Goal: Information Seeking & Learning: Compare options

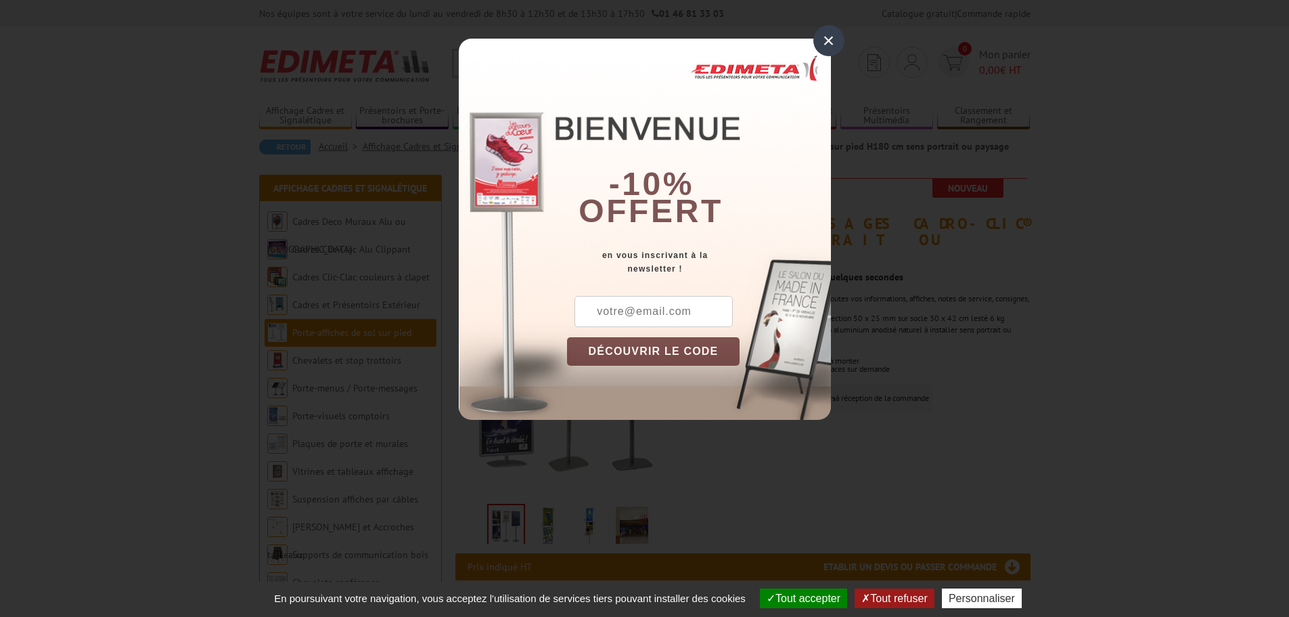
click at [826, 42] on div "×" at bounding box center [829, 40] width 31 height 31
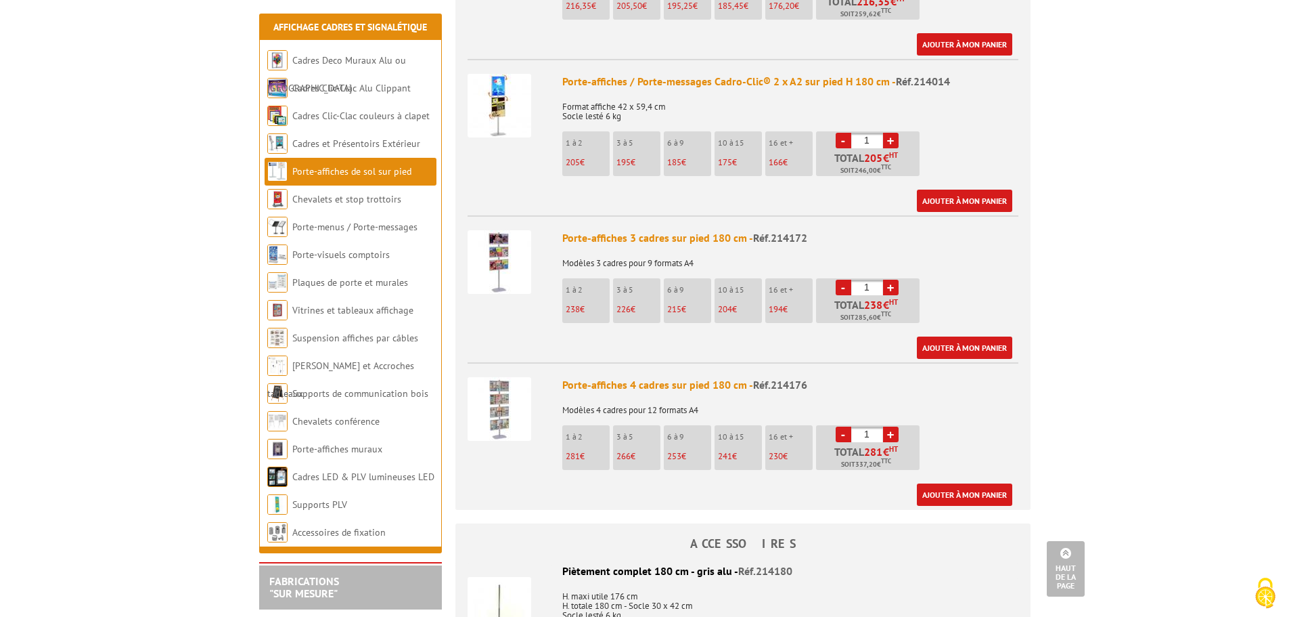
scroll to position [1828, 0]
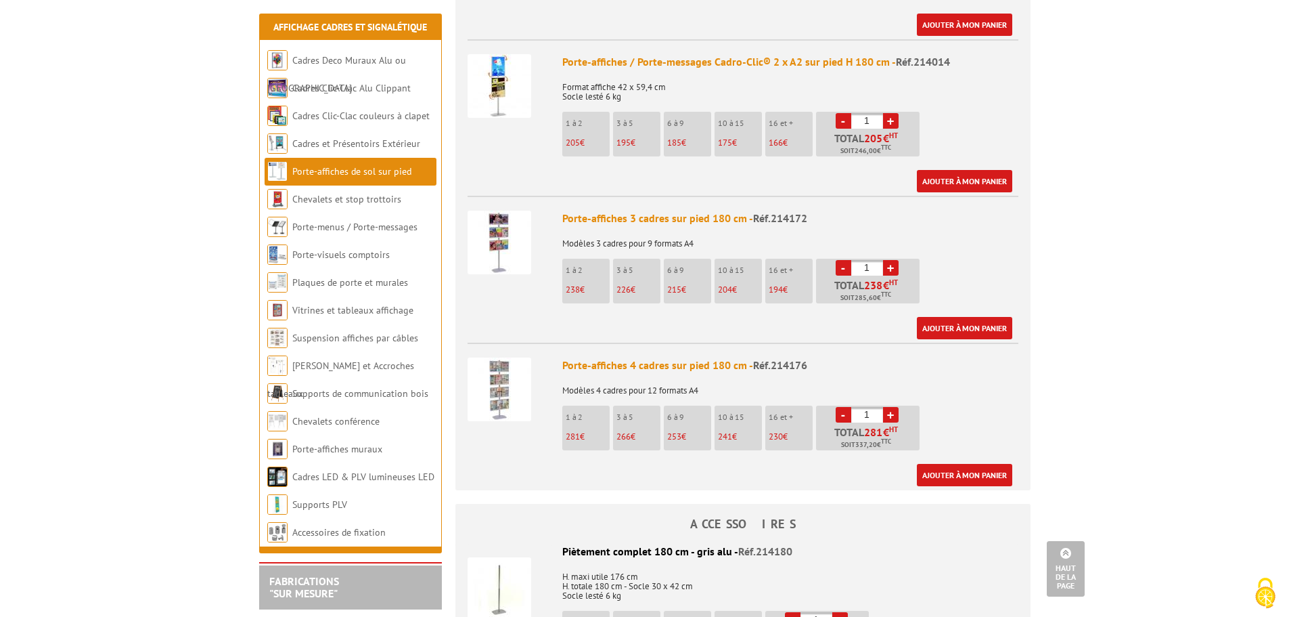
click at [506, 376] on img at bounding box center [500, 389] width 64 height 64
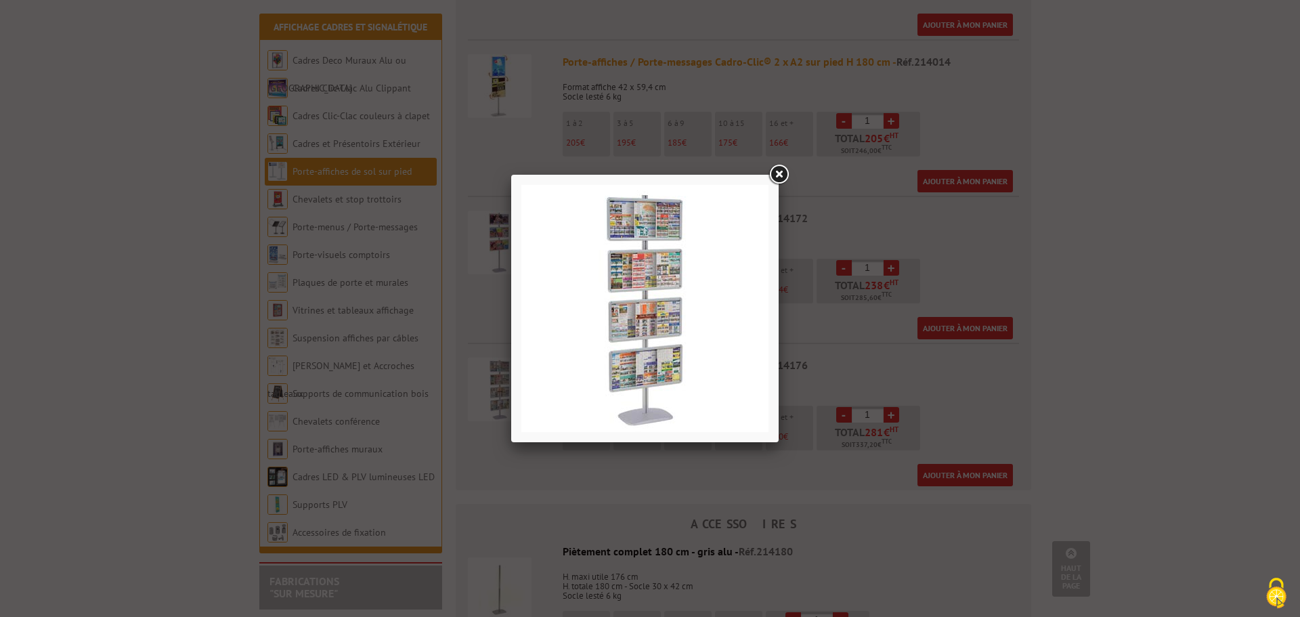
click at [781, 170] on link at bounding box center [778, 174] width 24 height 24
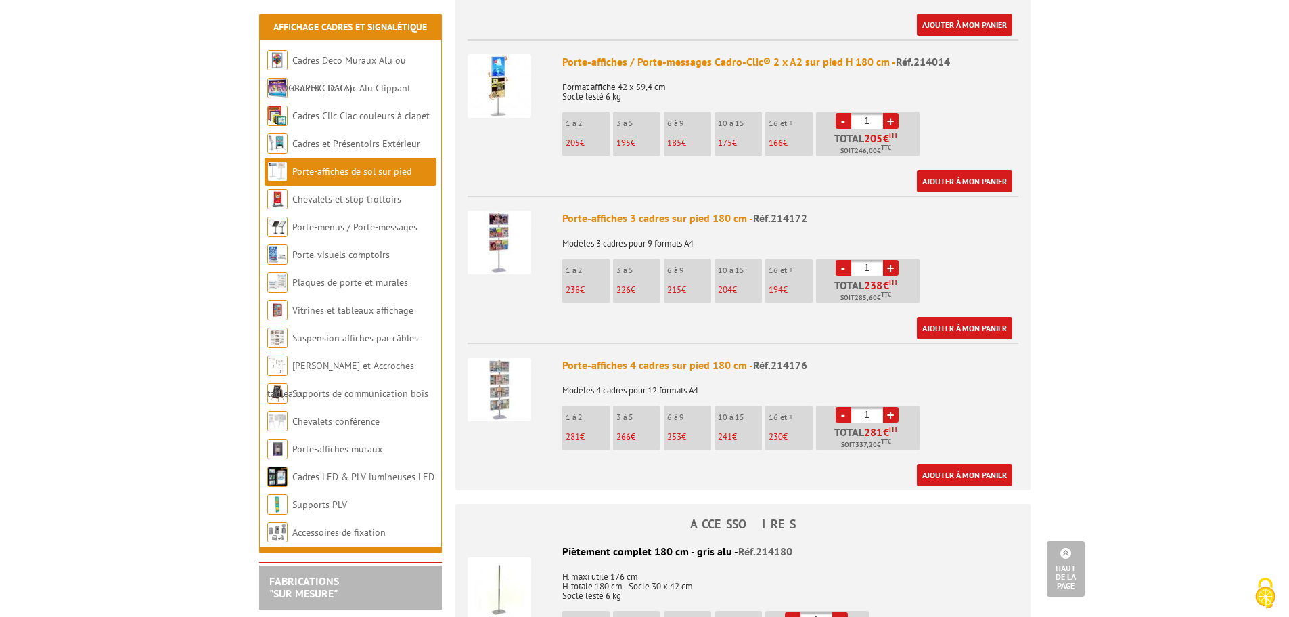
click at [493, 214] on img at bounding box center [500, 243] width 64 height 64
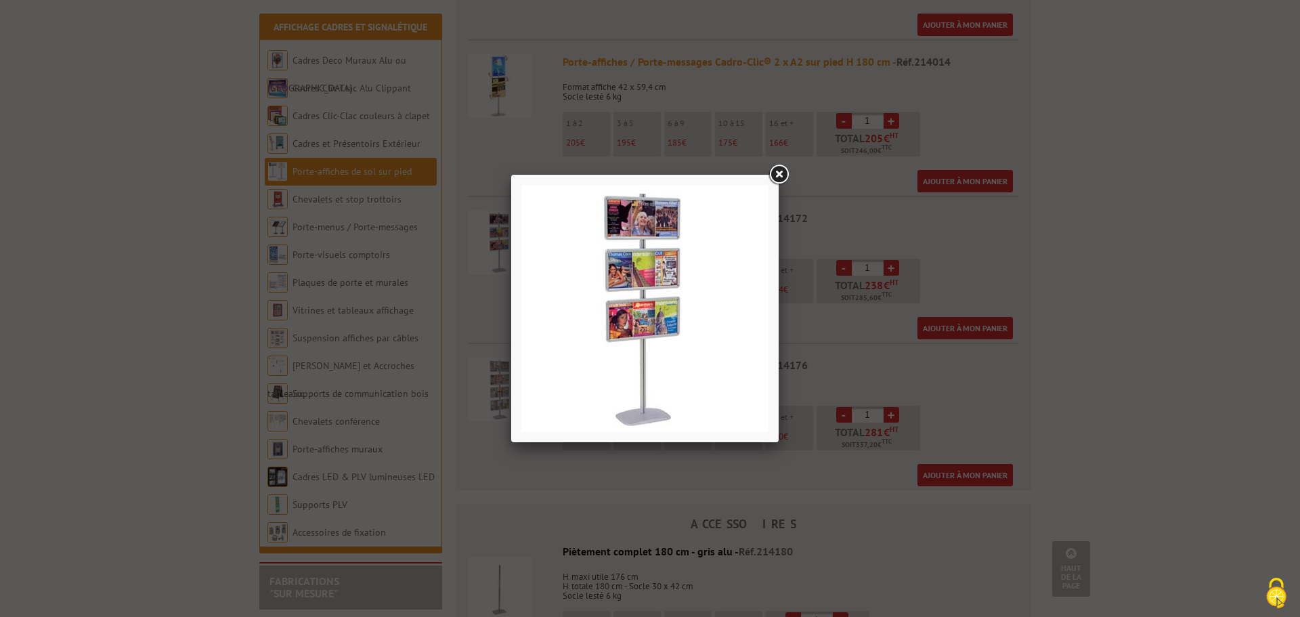
click at [776, 176] on link at bounding box center [778, 174] width 24 height 24
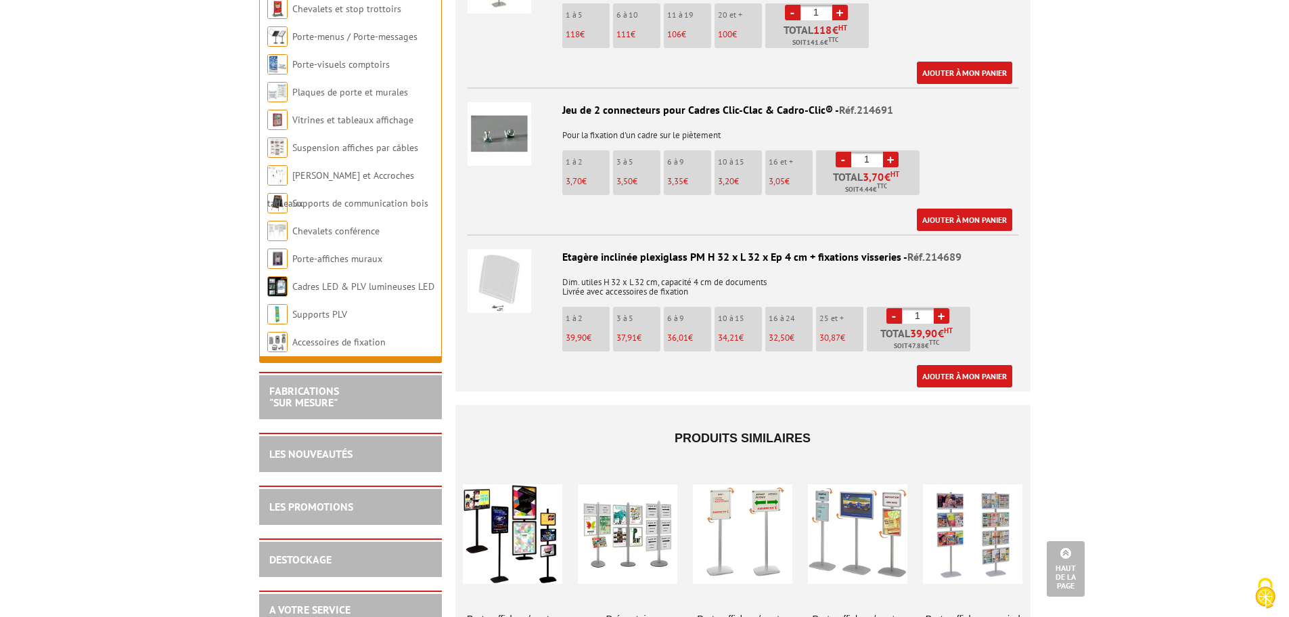
scroll to position [2437, 0]
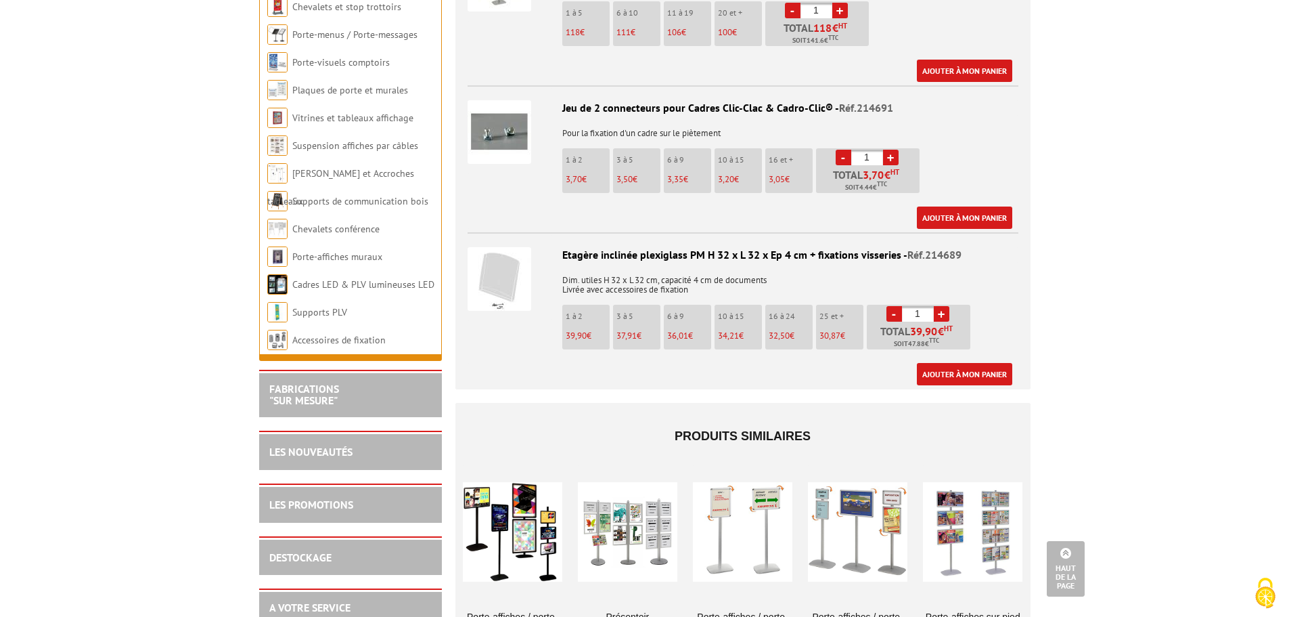
click at [632, 517] on div at bounding box center [628, 531] width 100 height 135
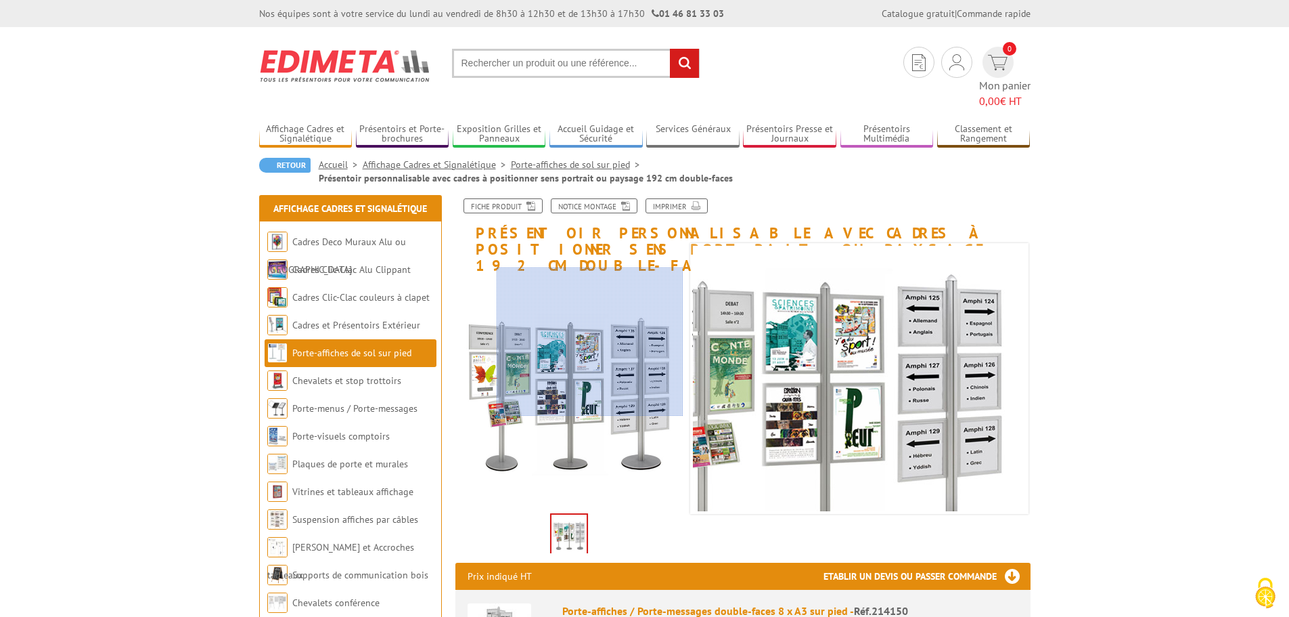
click at [646, 342] on div at bounding box center [590, 341] width 187 height 149
